Goal: Information Seeking & Learning: Learn about a topic

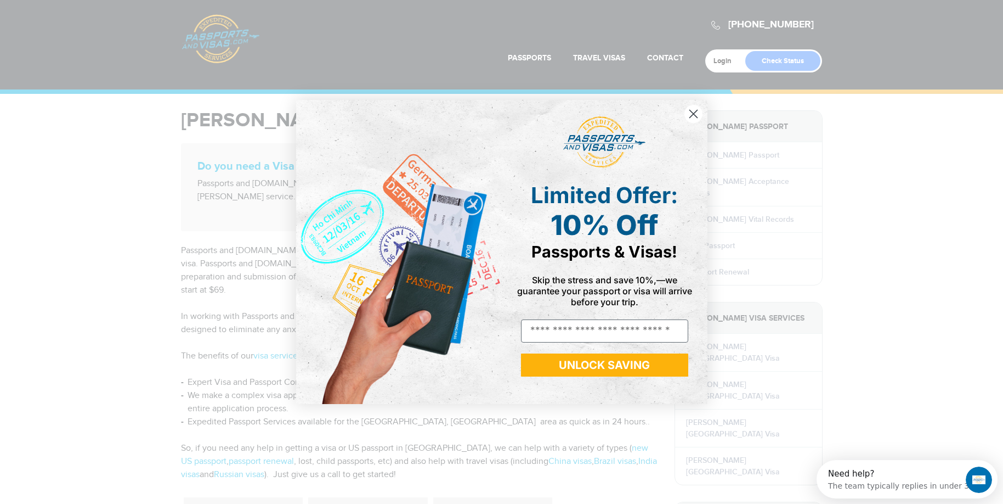
click at [688, 108] on circle "Close dialog" at bounding box center [693, 114] width 18 height 18
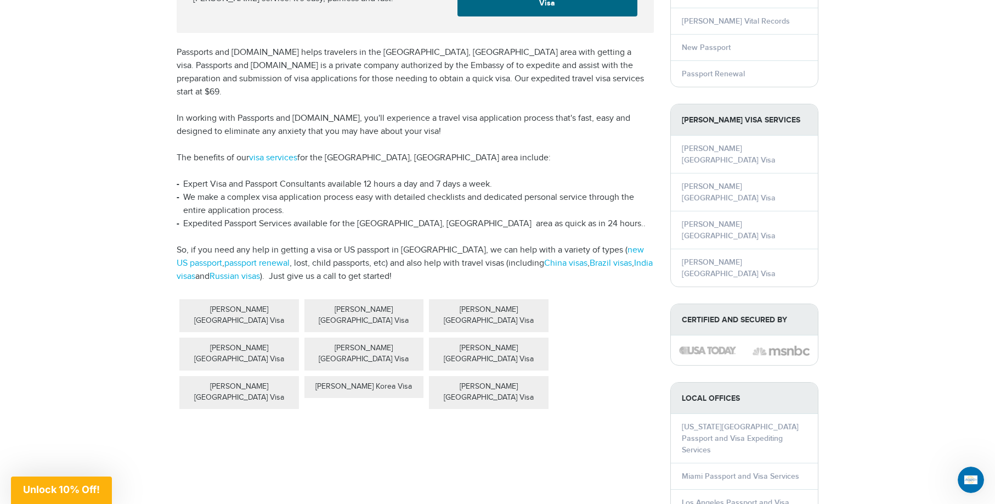
scroll to position [203, 0]
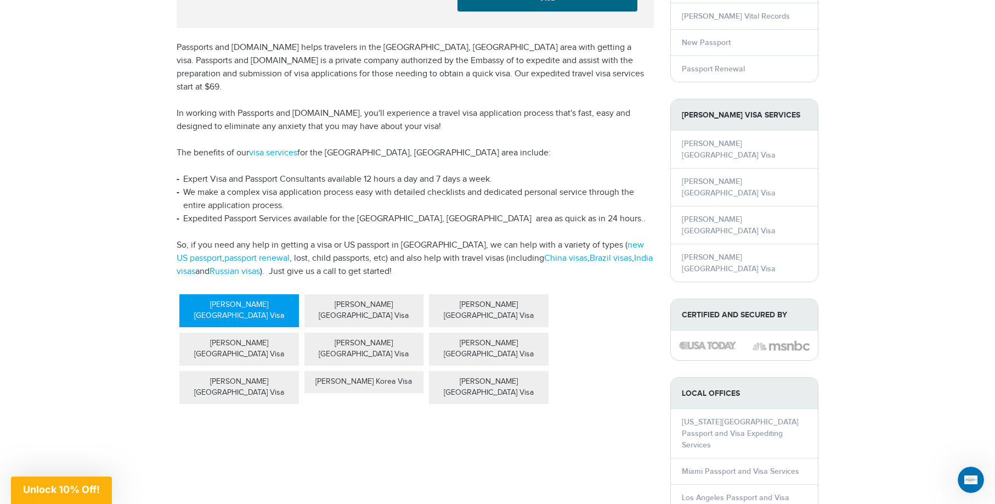
click at [216, 294] on div "[PERSON_NAME] [GEOGRAPHIC_DATA] Visa" at bounding box center [239, 310] width 120 height 33
